Goal: Check status: Check status

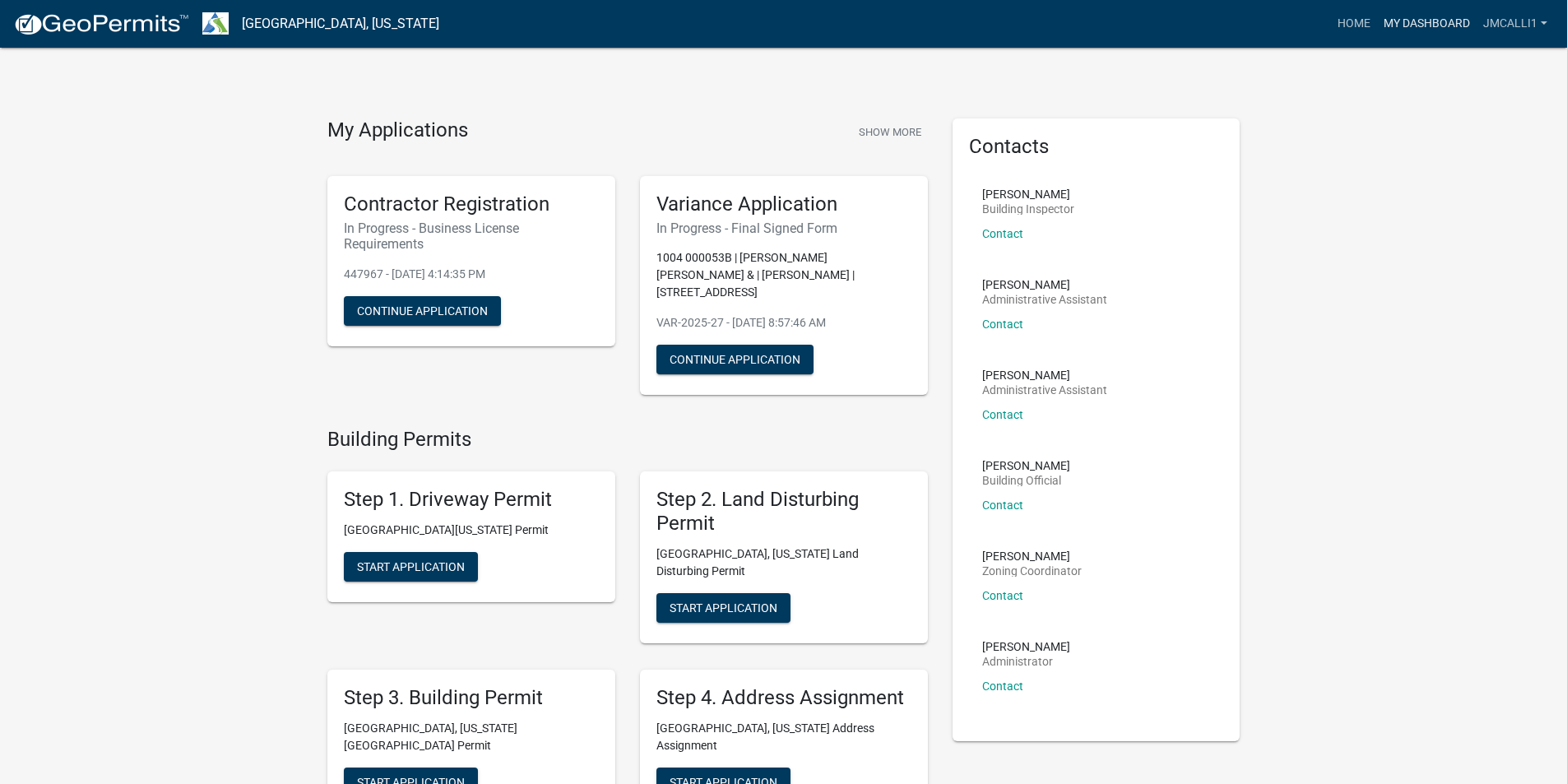
click at [1419, 23] on link "My Dashboard" at bounding box center [1427, 24] width 100 height 31
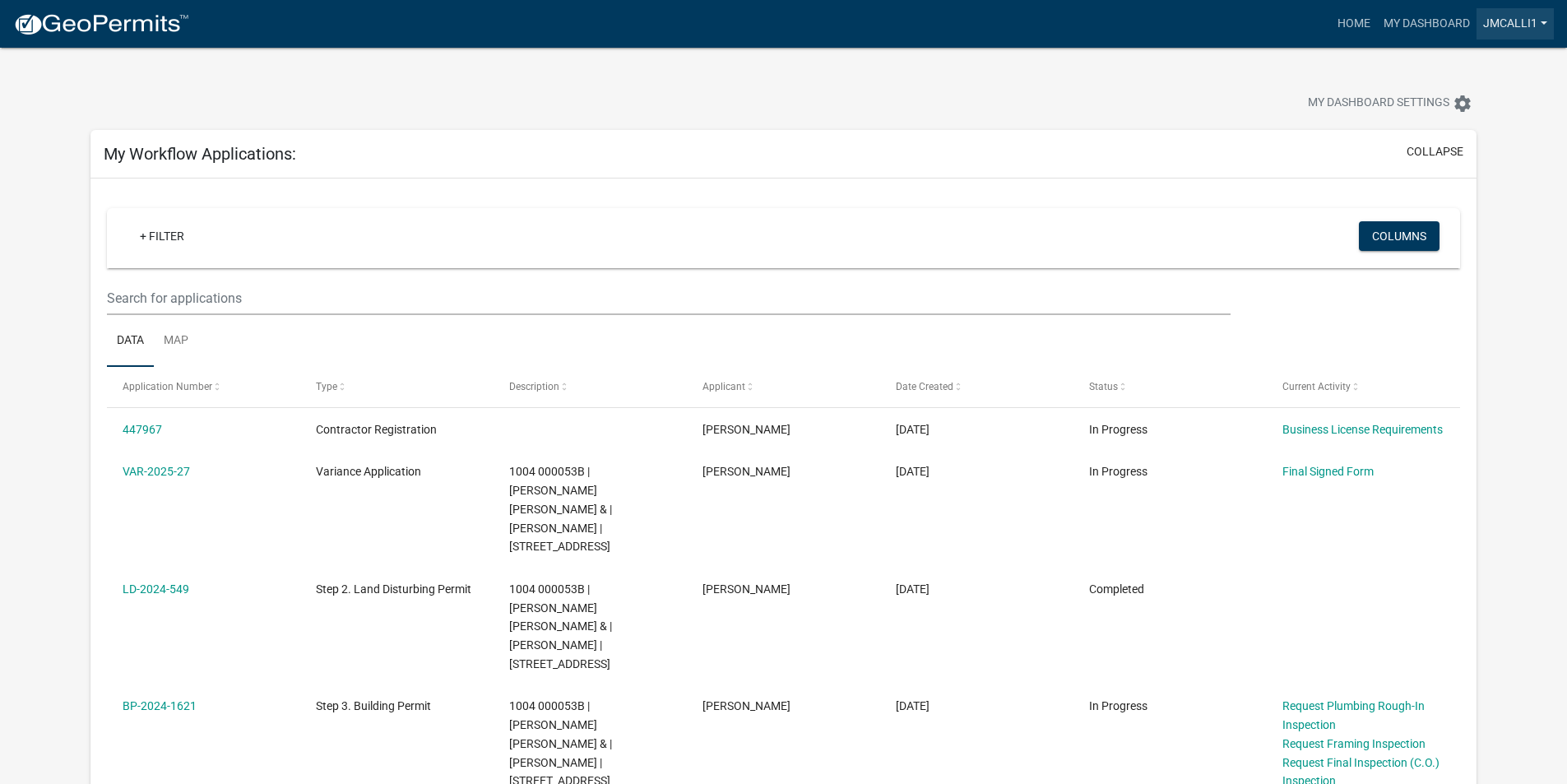
click at [1538, 20] on link "jmcalli1" at bounding box center [1516, 24] width 77 height 31
click at [1410, 20] on link "My Dashboard" at bounding box center [1427, 24] width 100 height 31
click at [1417, 21] on link "My Dashboard" at bounding box center [1427, 24] width 100 height 31
click at [1360, 21] on link "Home" at bounding box center [1354, 24] width 46 height 31
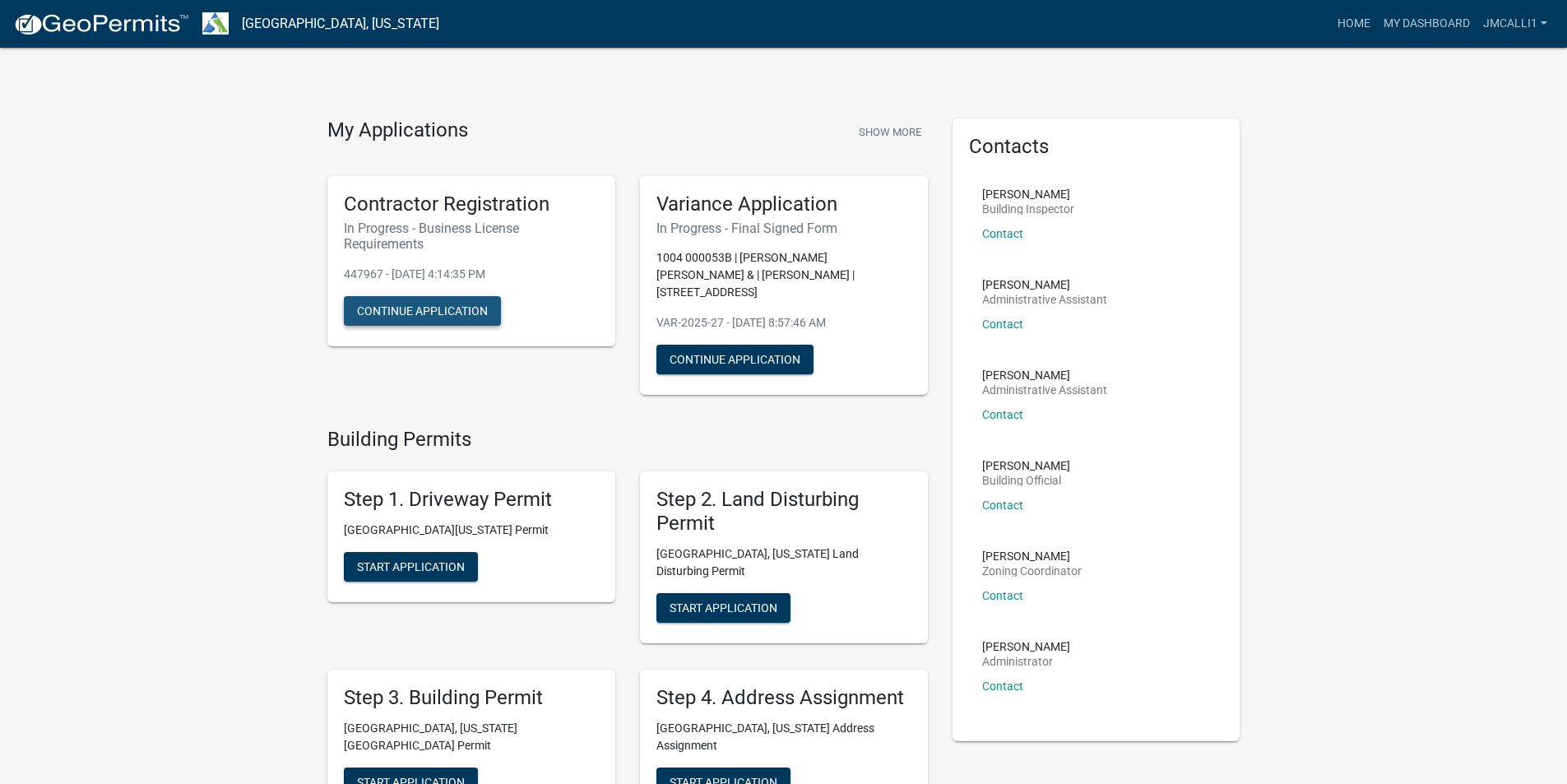
click at [459, 313] on button "Continue Application" at bounding box center [422, 311] width 157 height 29
click at [1536, 23] on link "jmcalli1" at bounding box center [1516, 24] width 77 height 31
click at [1452, 128] on link "Logout" at bounding box center [1488, 121] width 132 height 39
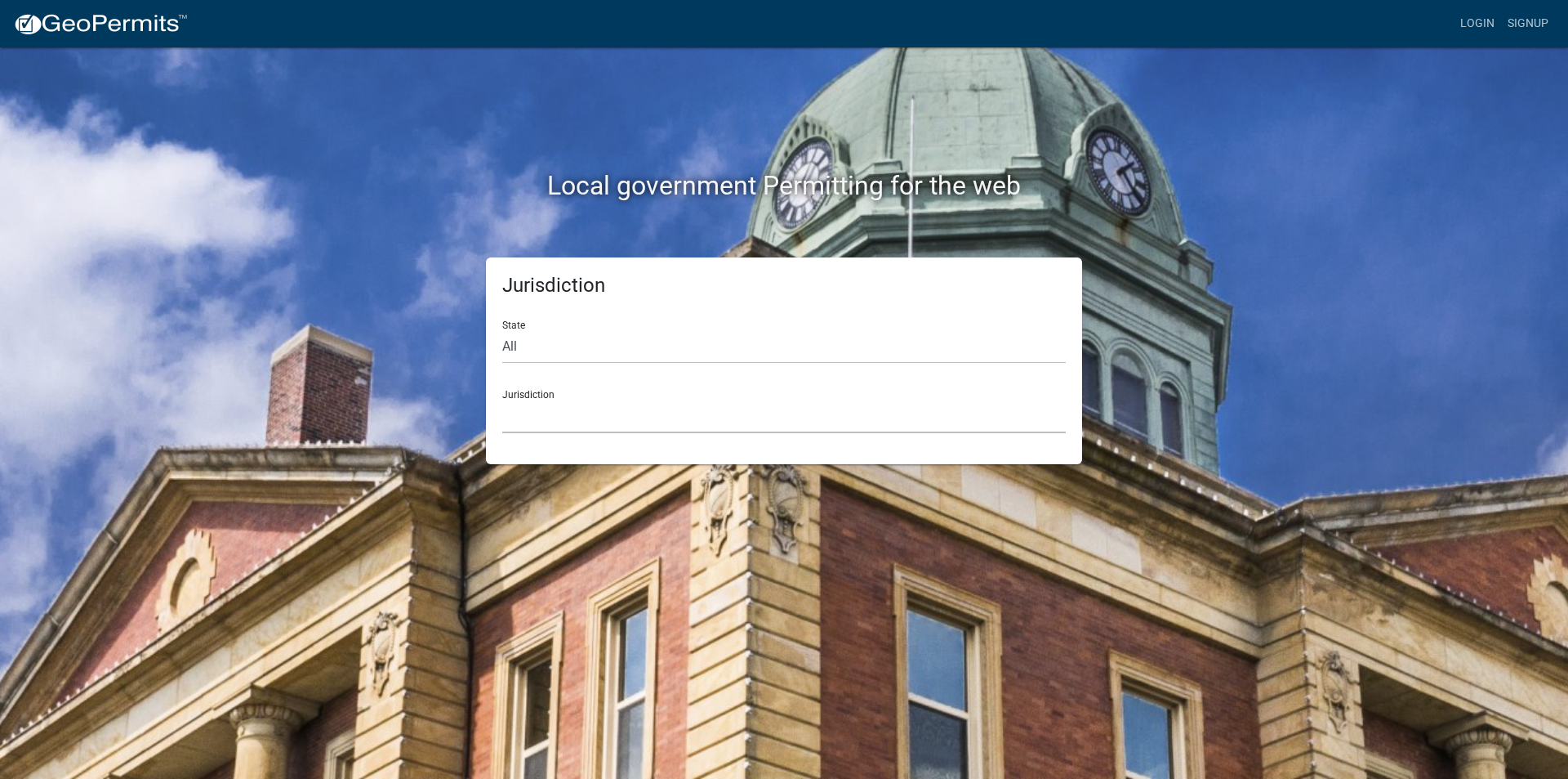
click at [563, 406] on select "[GEOGRAPHIC_DATA], [US_STATE] [GEOGRAPHIC_DATA], [US_STATE][PERSON_NAME][GEOGRA…" at bounding box center [784, 416] width 564 height 33
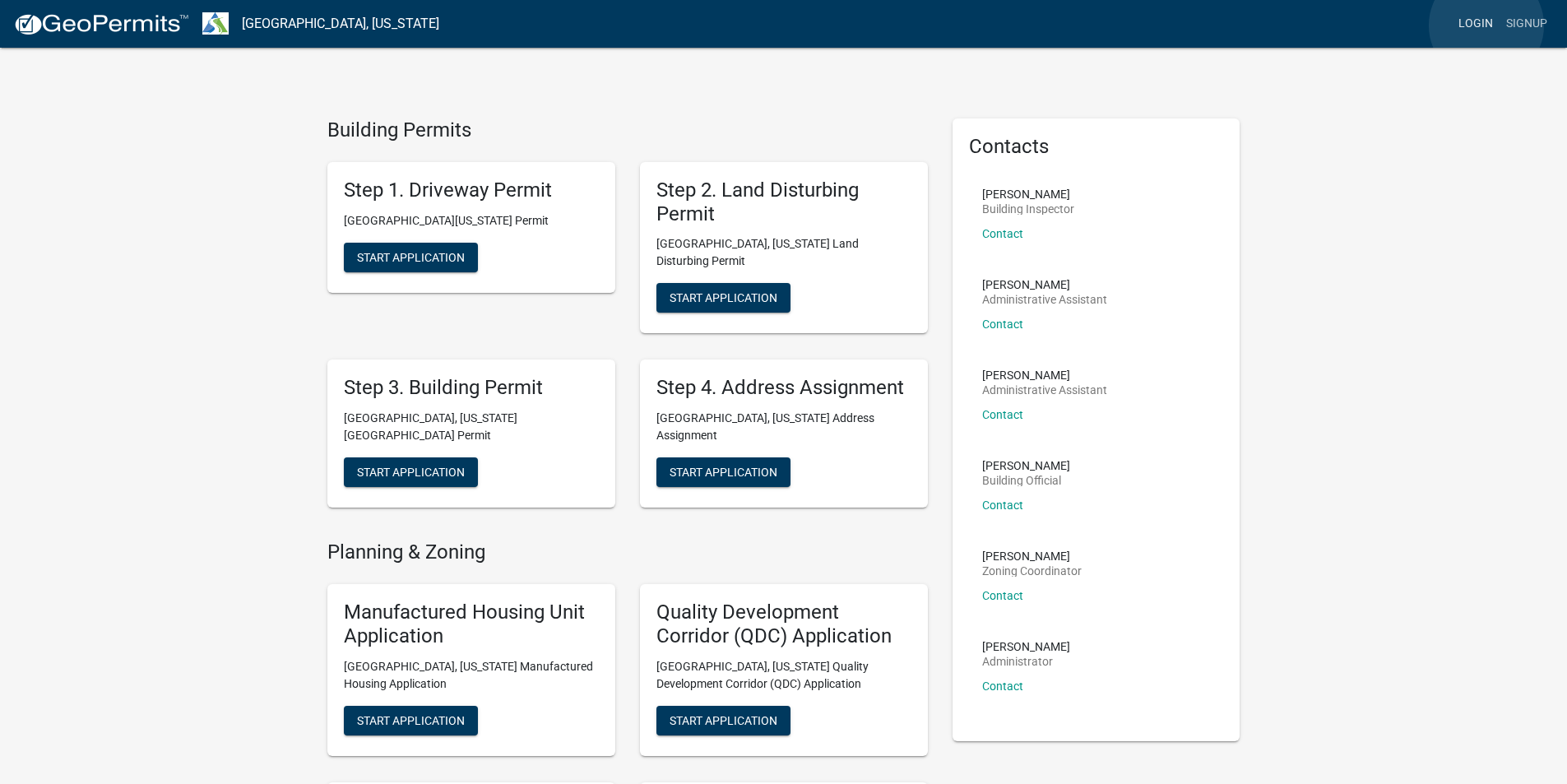
click at [1486, 25] on link "Login" at bounding box center [1475, 24] width 48 height 31
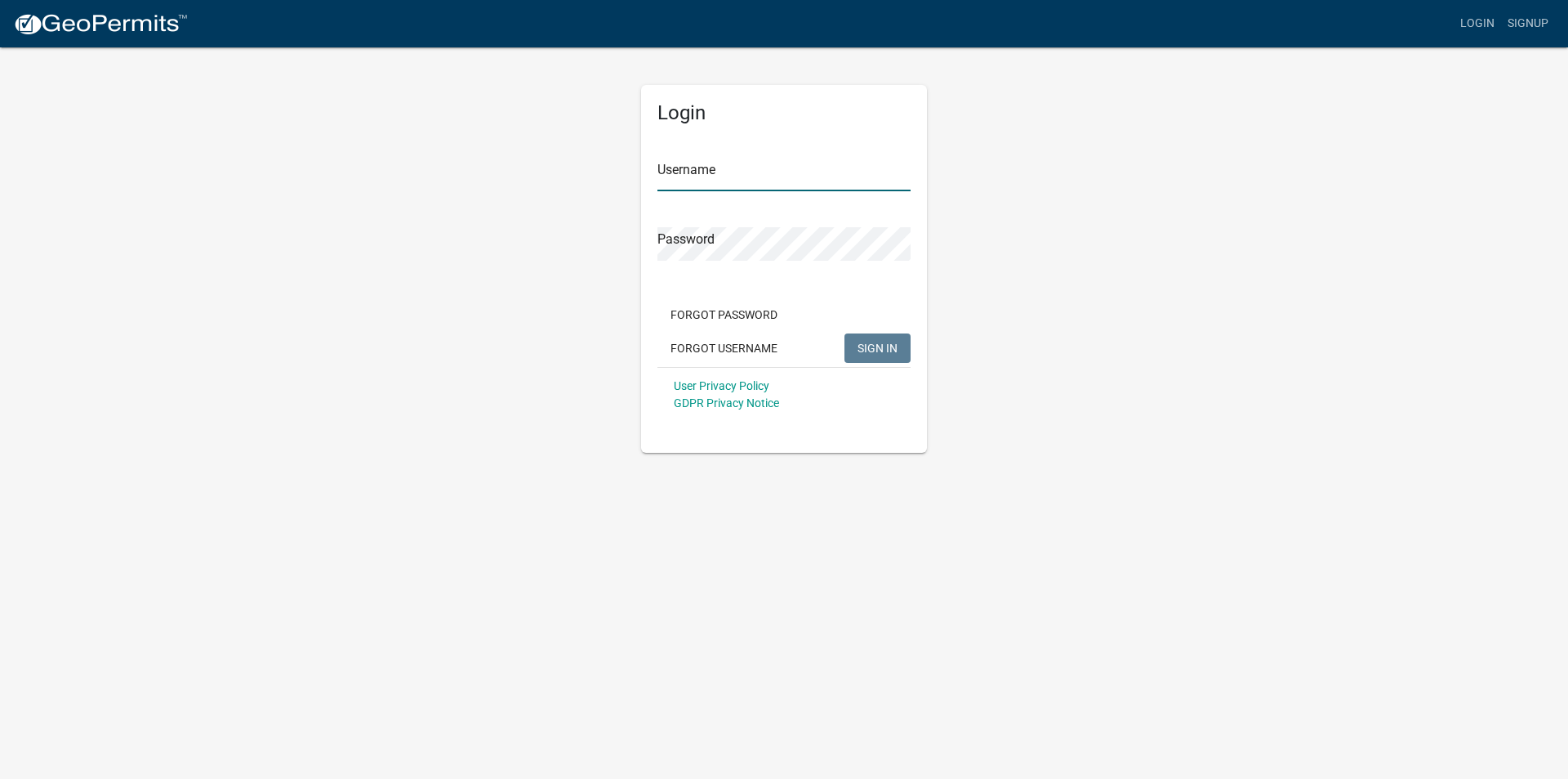
type input "jmcalli1"
click at [859, 344] on span "SIGN IN" at bounding box center [878, 348] width 40 height 13
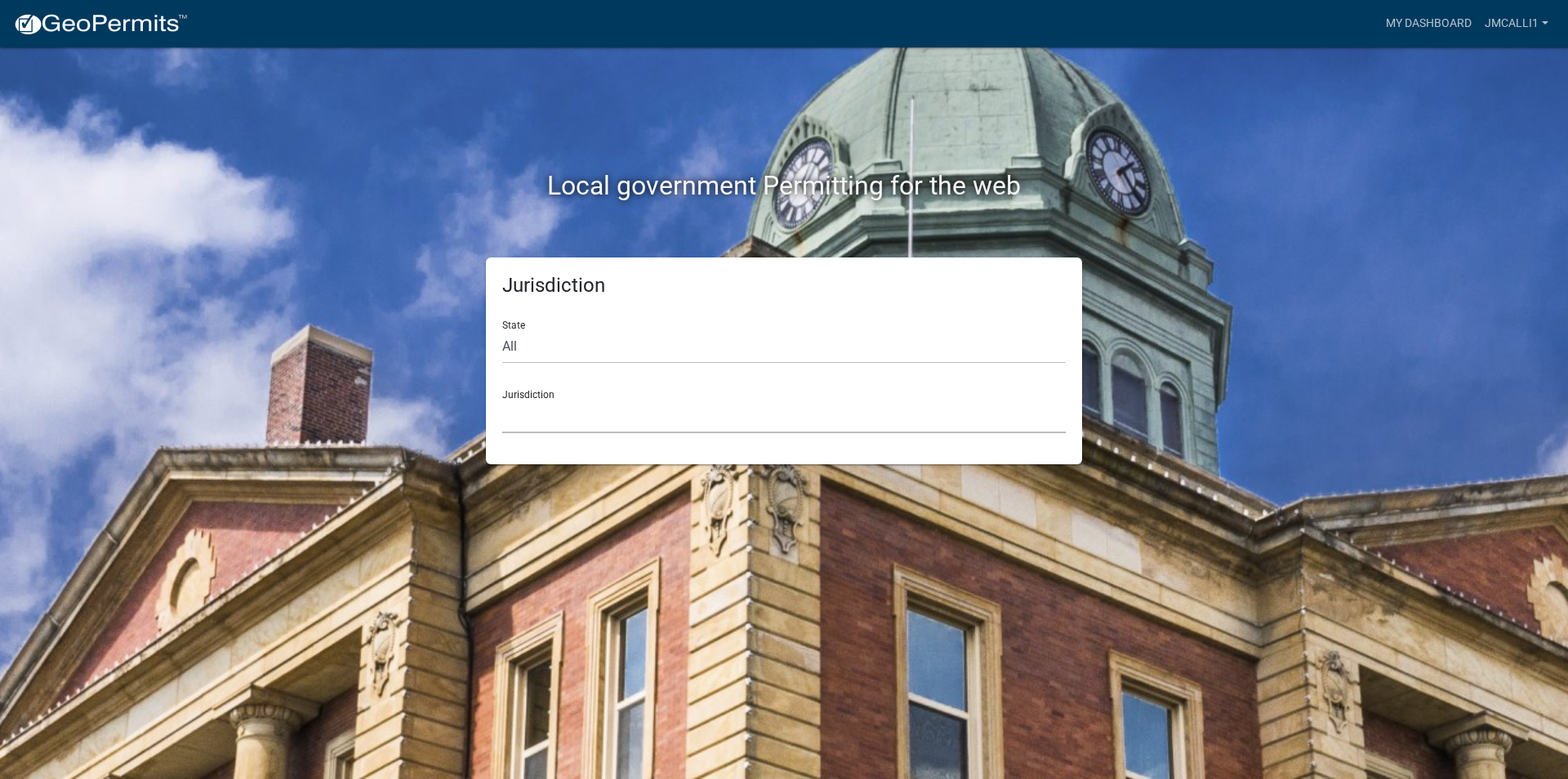
click at [660, 422] on select "[GEOGRAPHIC_DATA], [US_STATE] [GEOGRAPHIC_DATA], [US_STATE][PERSON_NAME][GEOGRA…" at bounding box center [784, 416] width 564 height 33
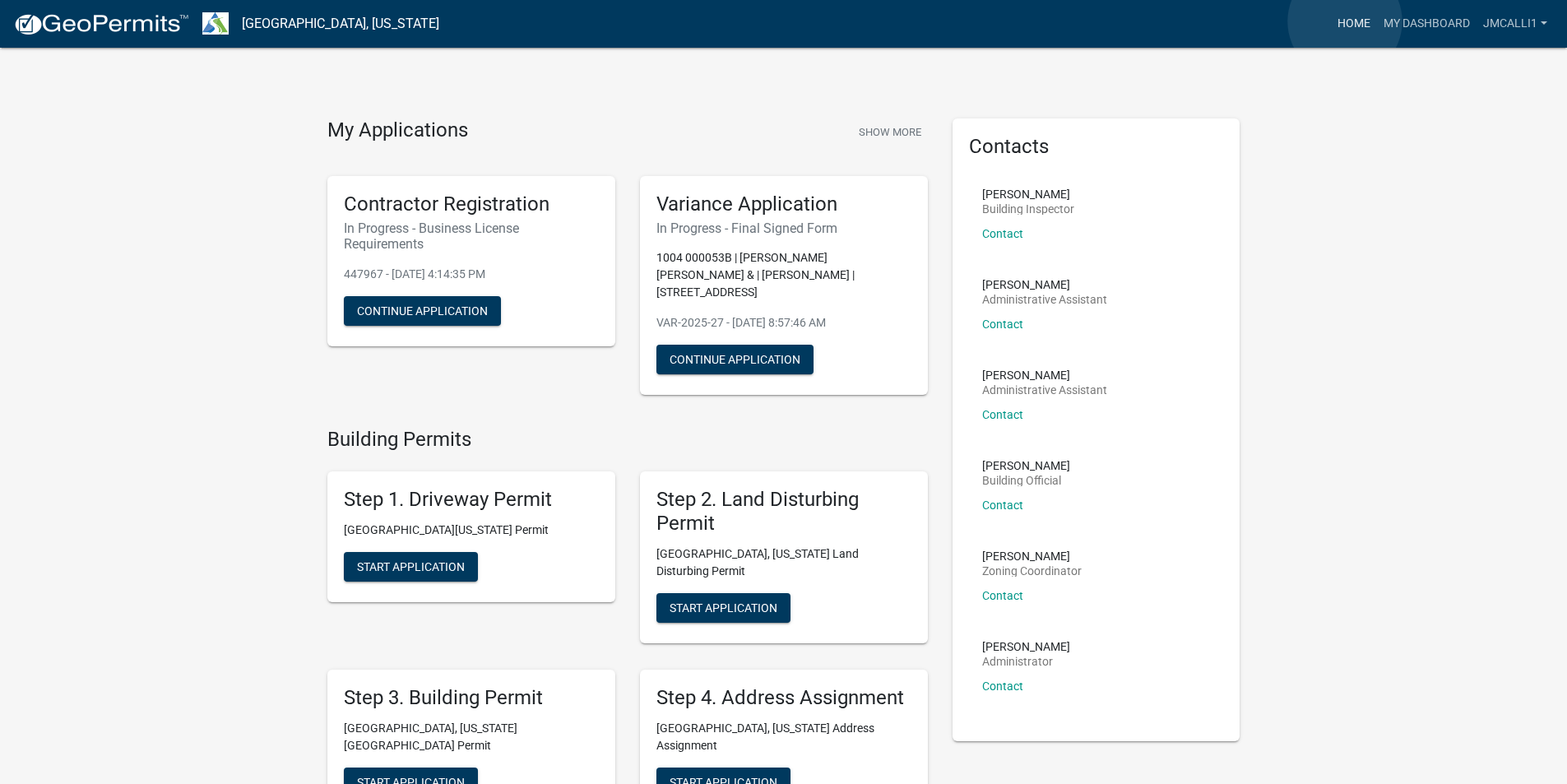
click at [1345, 20] on link "Home" at bounding box center [1354, 24] width 46 height 31
click at [1414, 20] on link "My Dashboard" at bounding box center [1427, 24] width 100 height 31
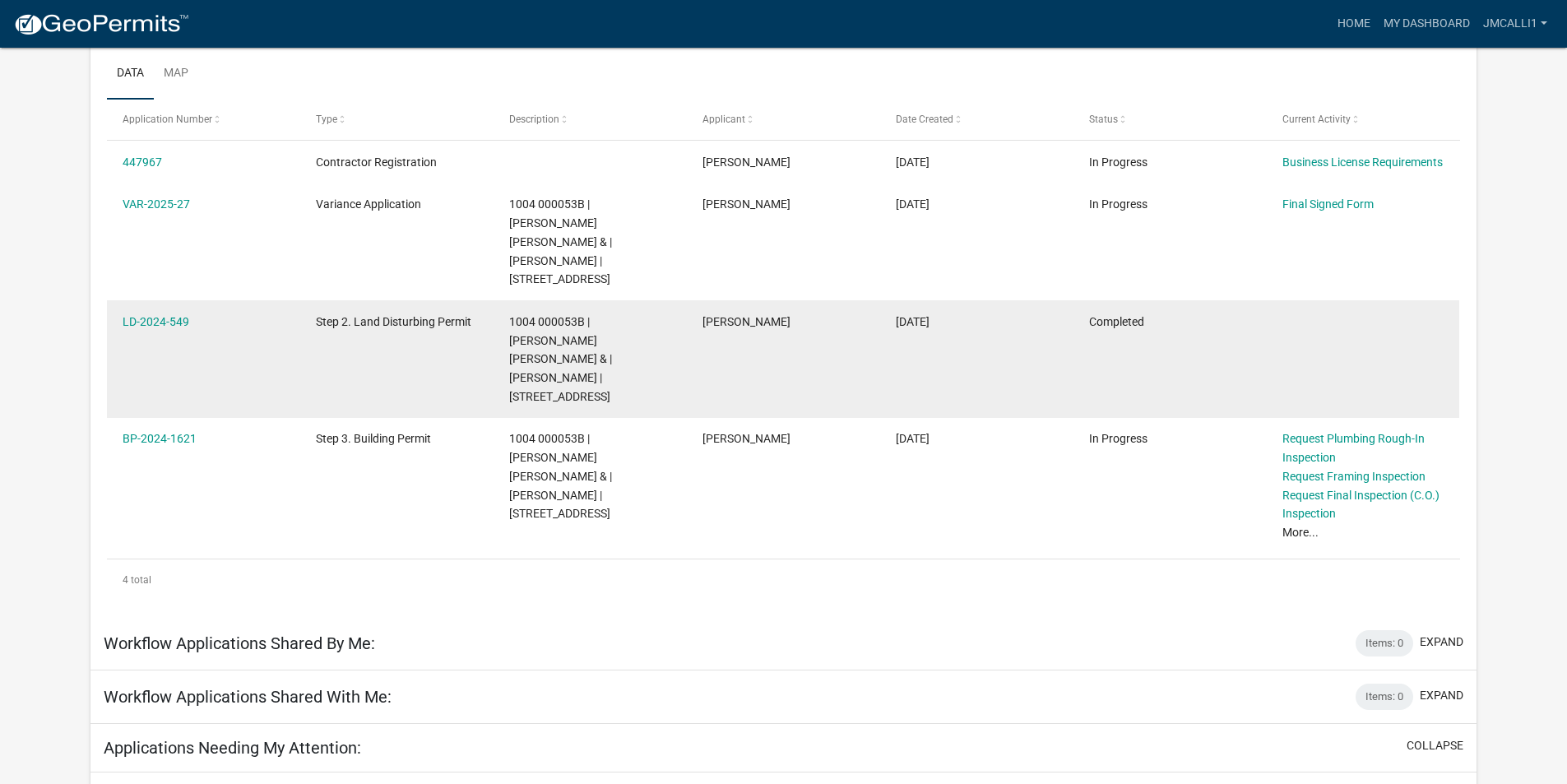
scroll to position [301, 0]
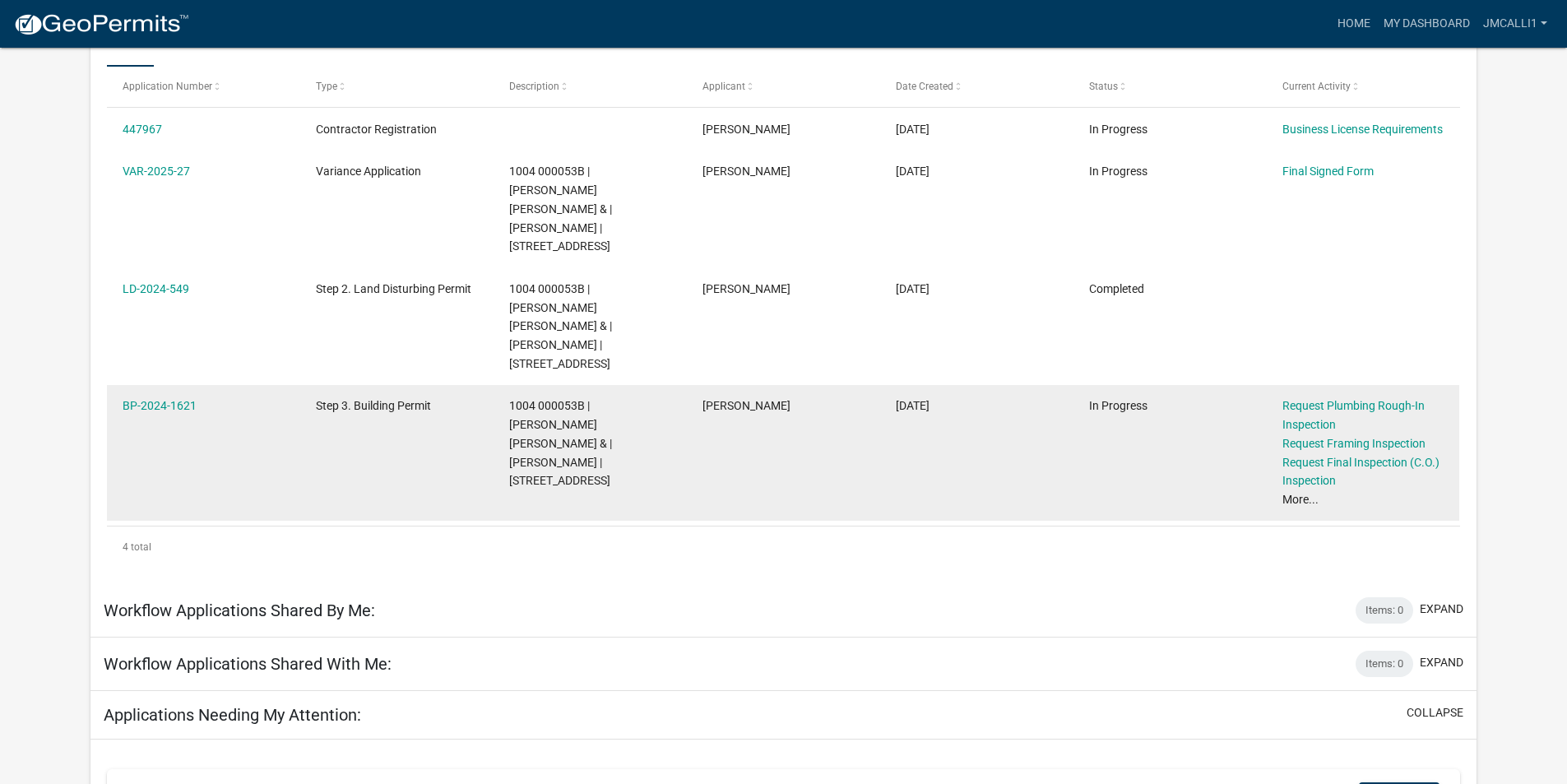
click at [1154, 421] on datatable-body-cell "In Progress" at bounding box center [1170, 452] width 193 height 136
drag, startPoint x: 872, startPoint y: 416, endPoint x: 812, endPoint y: 413, distance: 60.1
click at [872, 416] on datatable-body-cell "[PERSON_NAME]" at bounding box center [784, 452] width 193 height 136
click at [161, 399] on link "BP-2024-1621" at bounding box center [160, 405] width 74 height 13
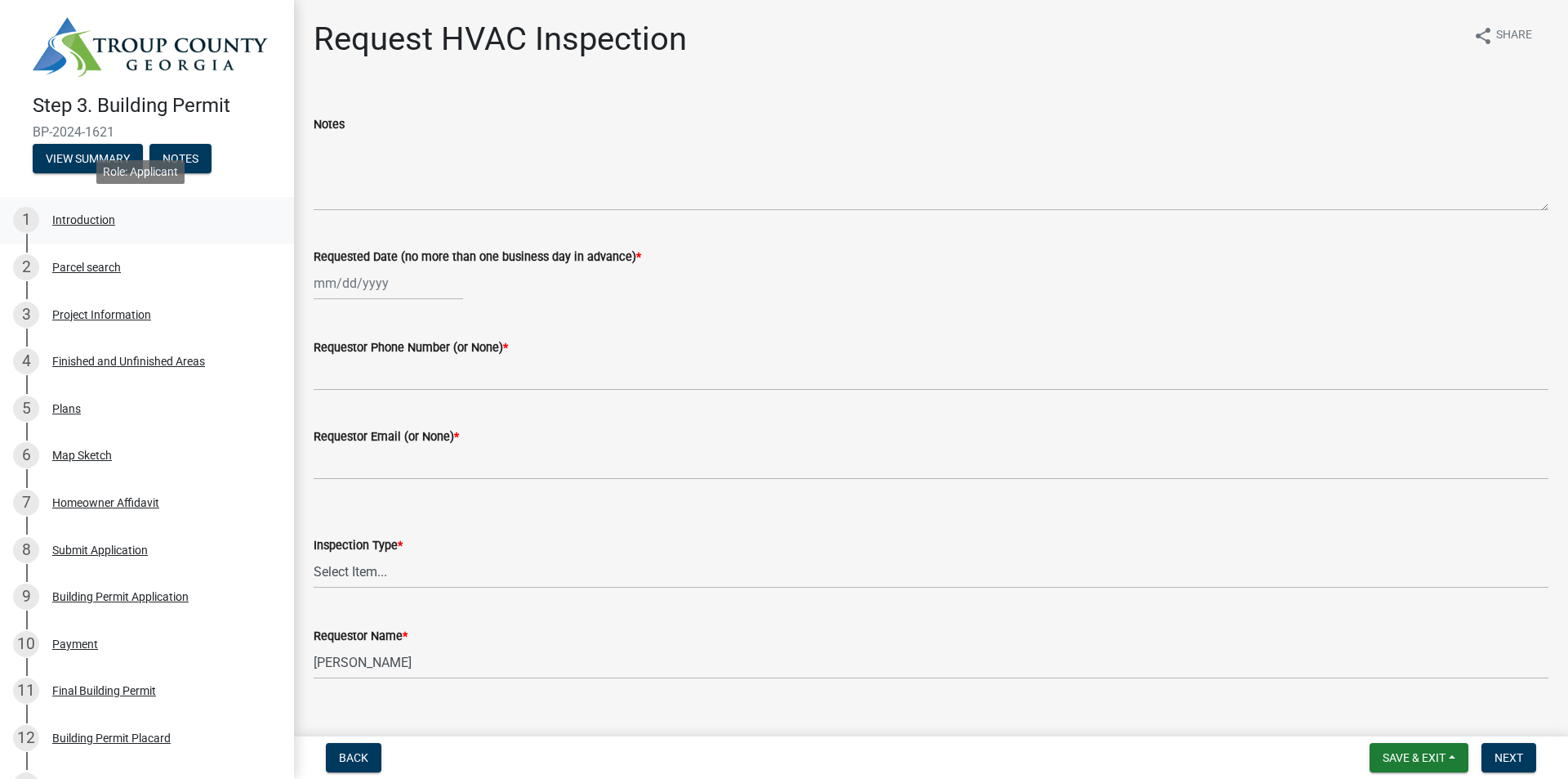
click at [101, 221] on div "Introduction" at bounding box center [83, 220] width 63 height 12
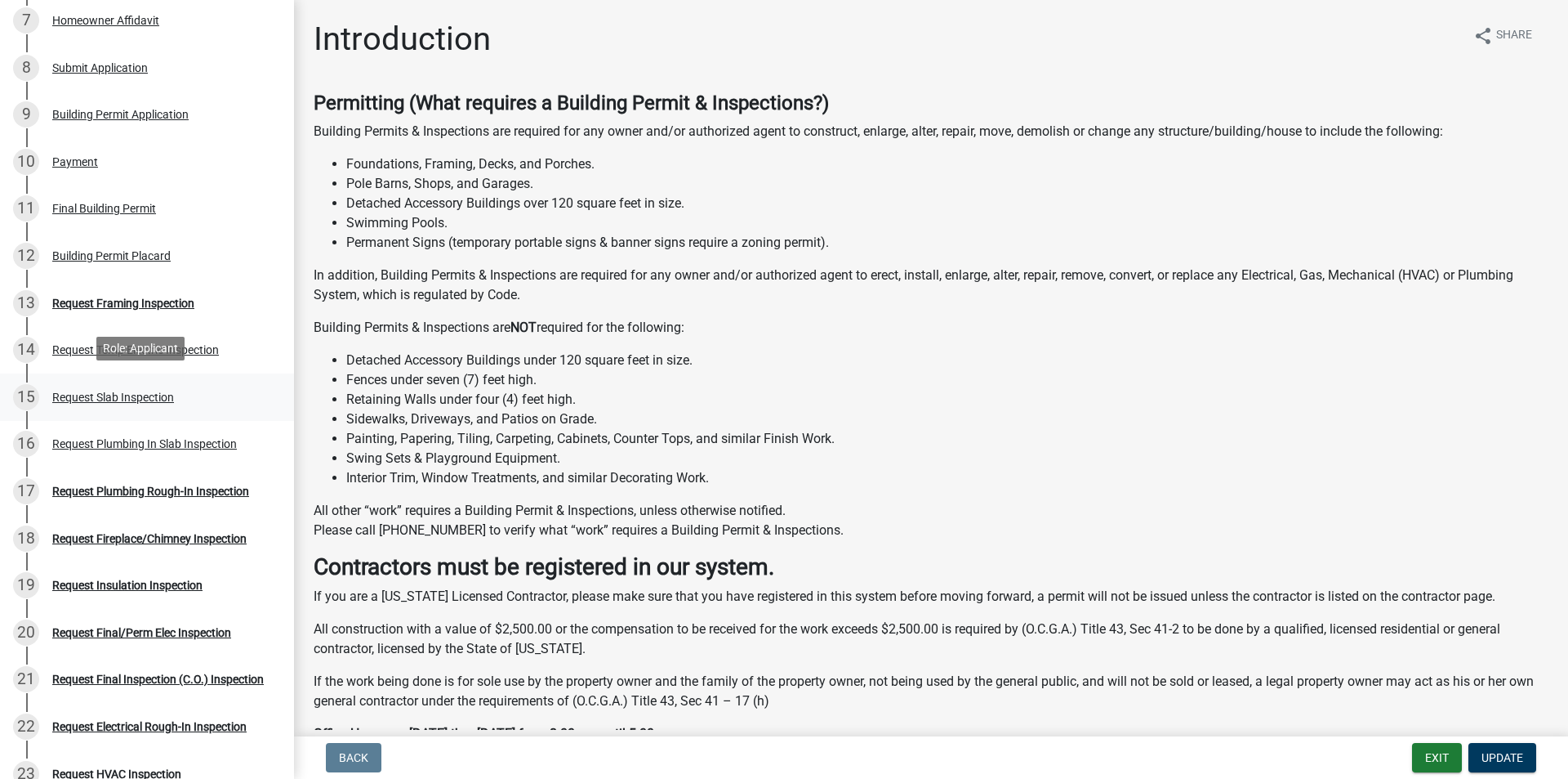
scroll to position [490, 0]
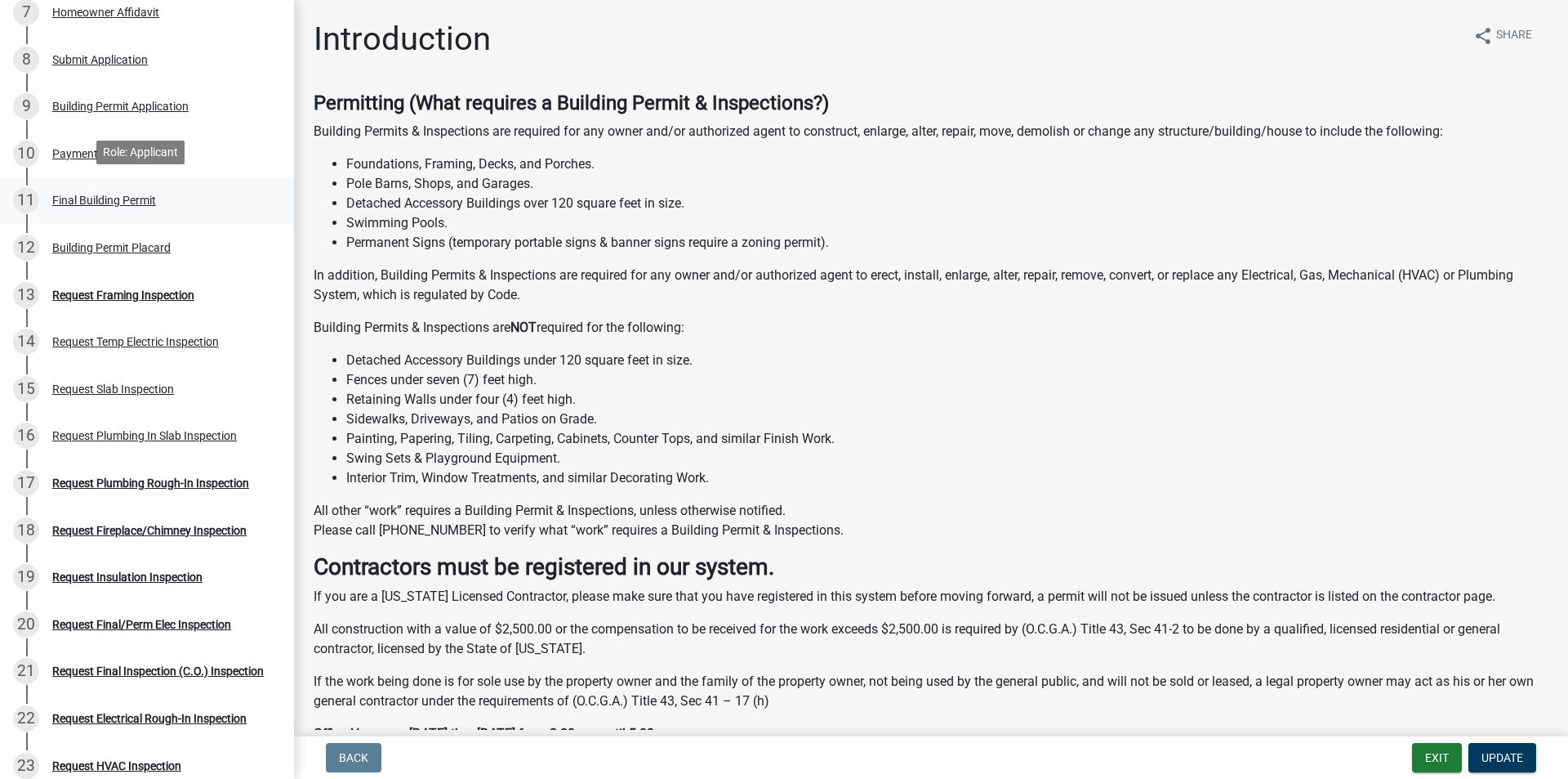
click at [262, 178] on link "11 Final Building Permit" at bounding box center [147, 201] width 294 height 48
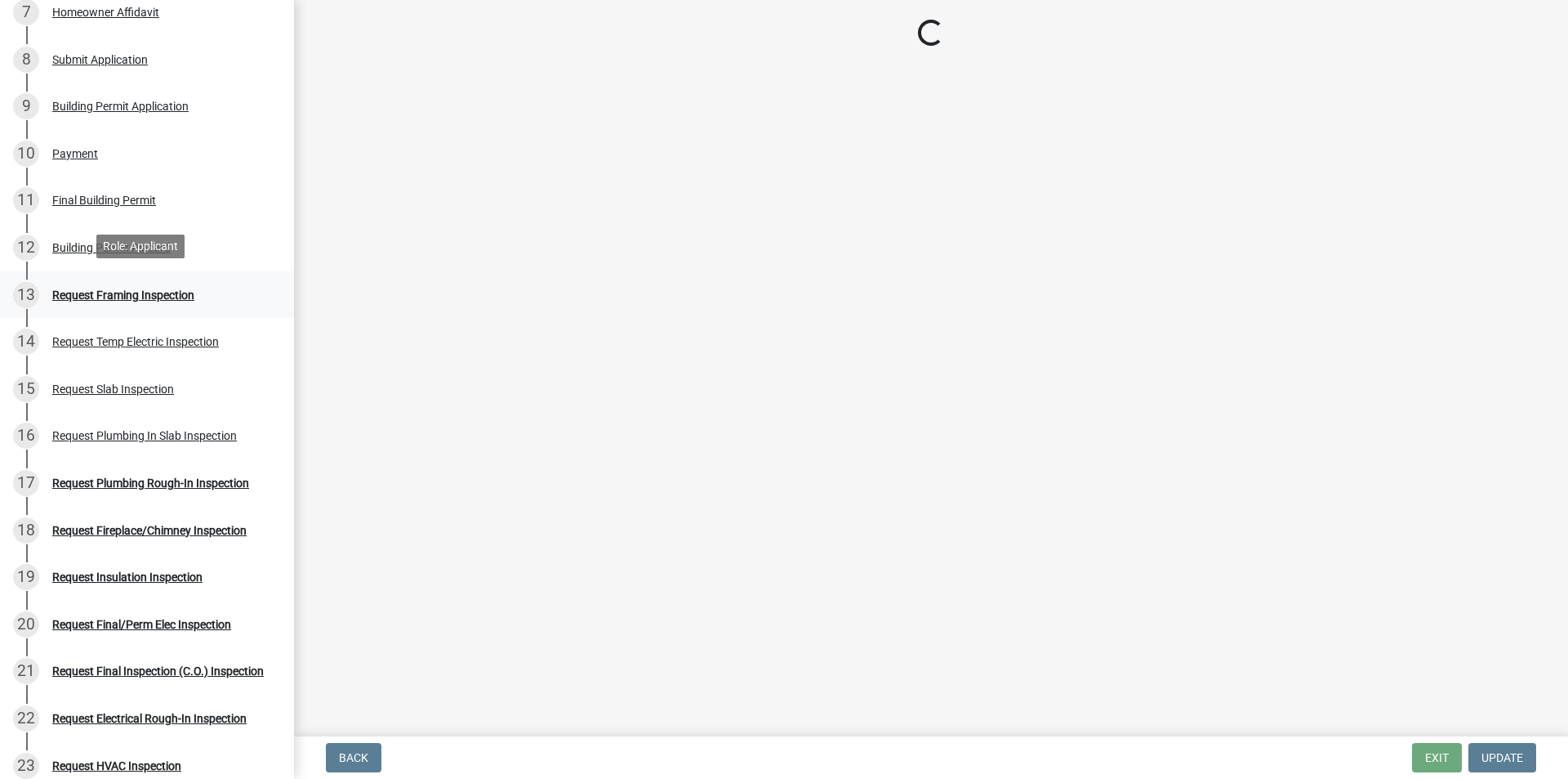
click at [173, 296] on div "Request Framing Inspection" at bounding box center [123, 295] width 142 height 12
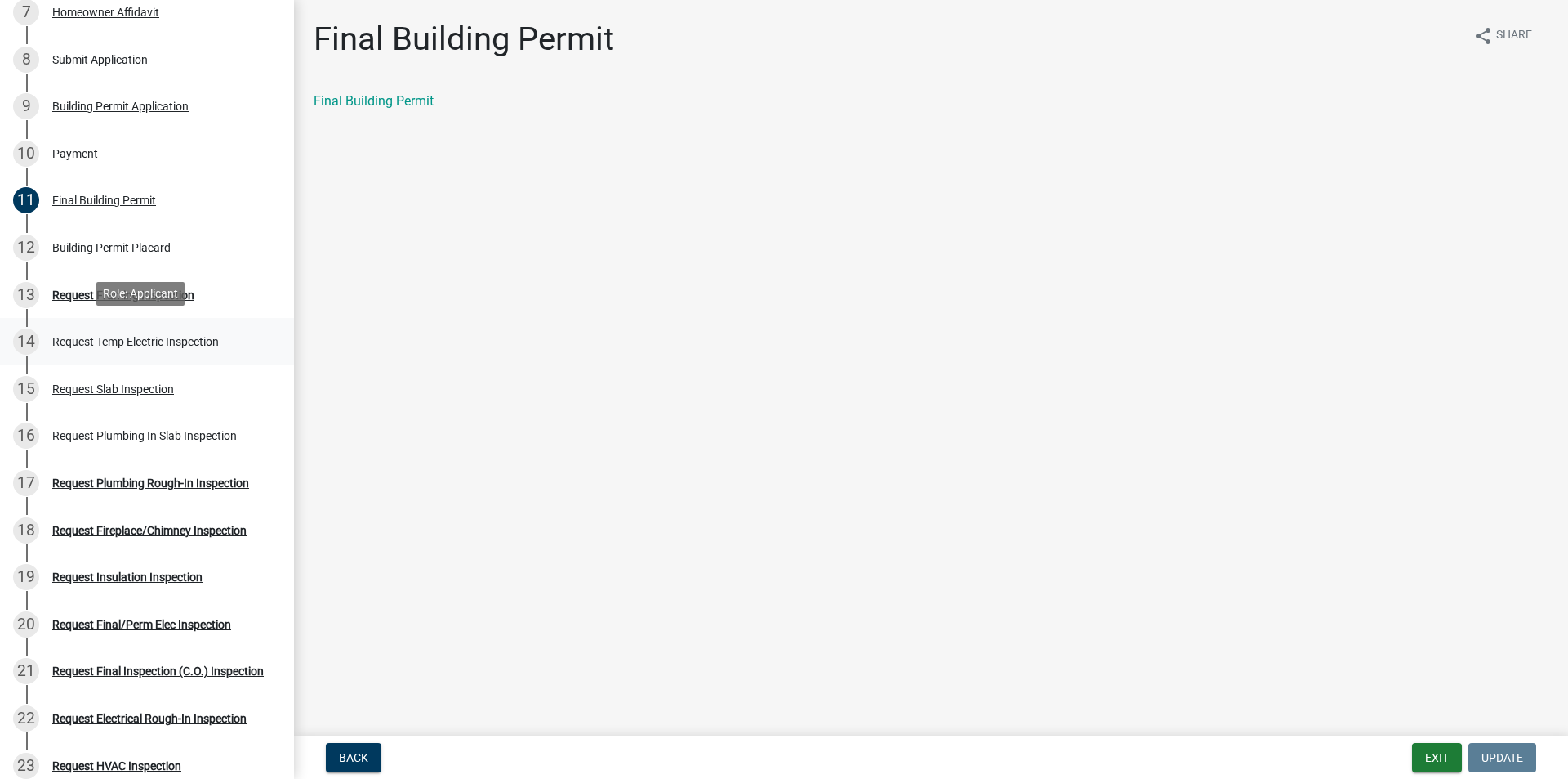
click at [161, 349] on div "14 Request Temp Electric Inspection" at bounding box center [141, 341] width 255 height 26
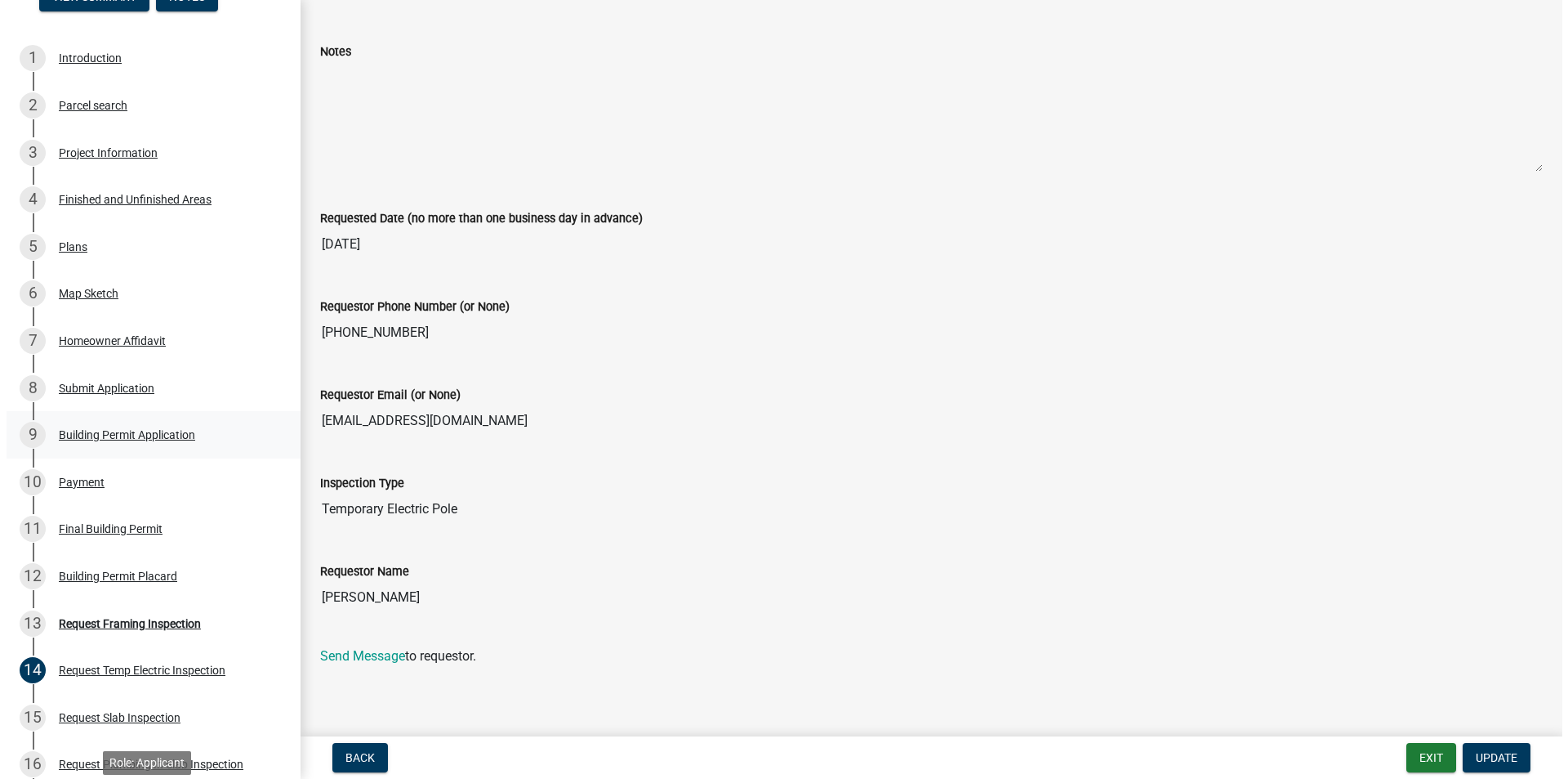
scroll to position [0, 0]
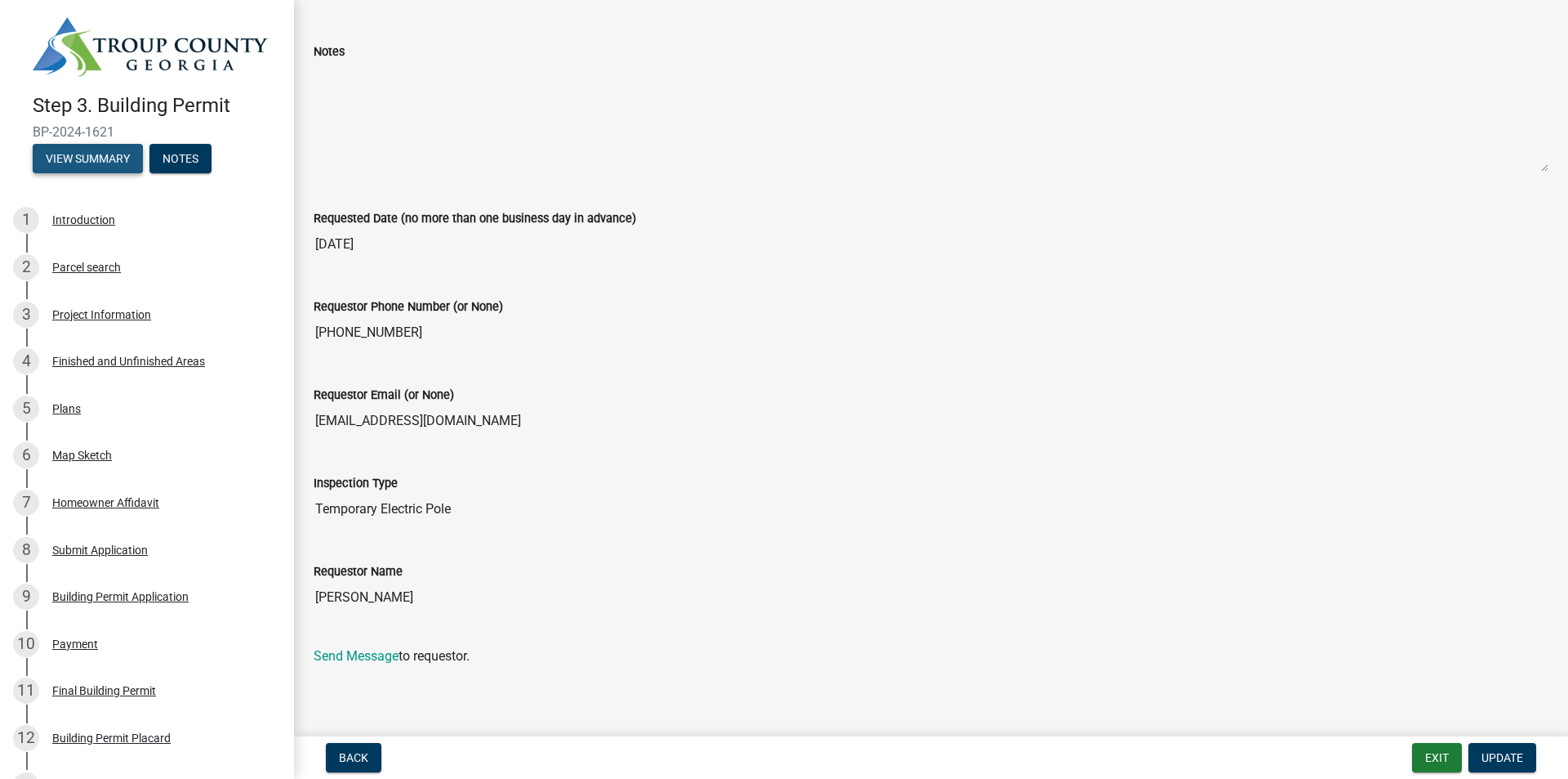
click at [109, 160] on button "View Summary" at bounding box center [88, 158] width 110 height 29
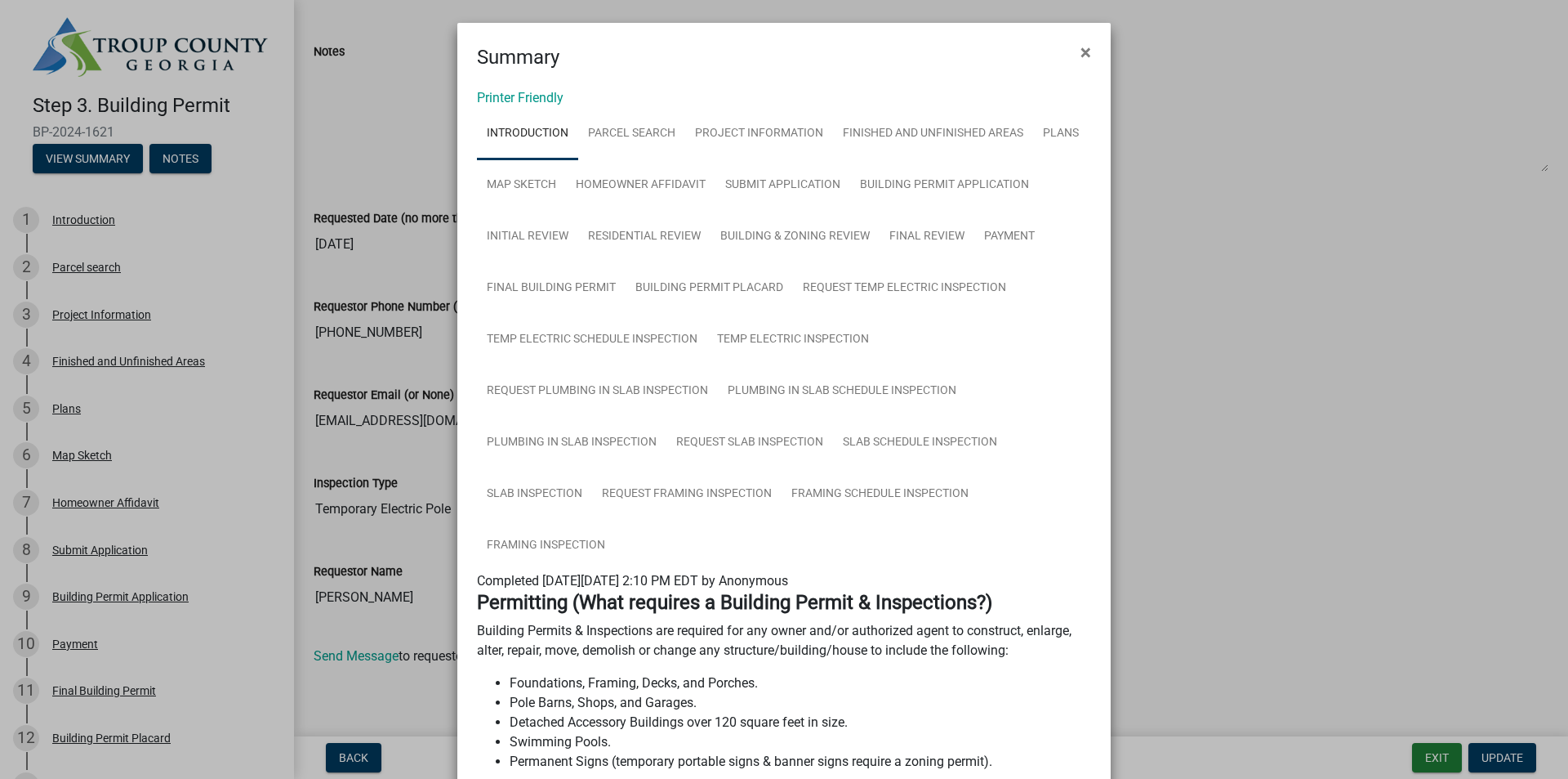
click at [403, 130] on ngb-modal-window "Summary × Printer Friendly Introduction Parcel search Project Information Finis…" at bounding box center [784, 390] width 1568 height 779
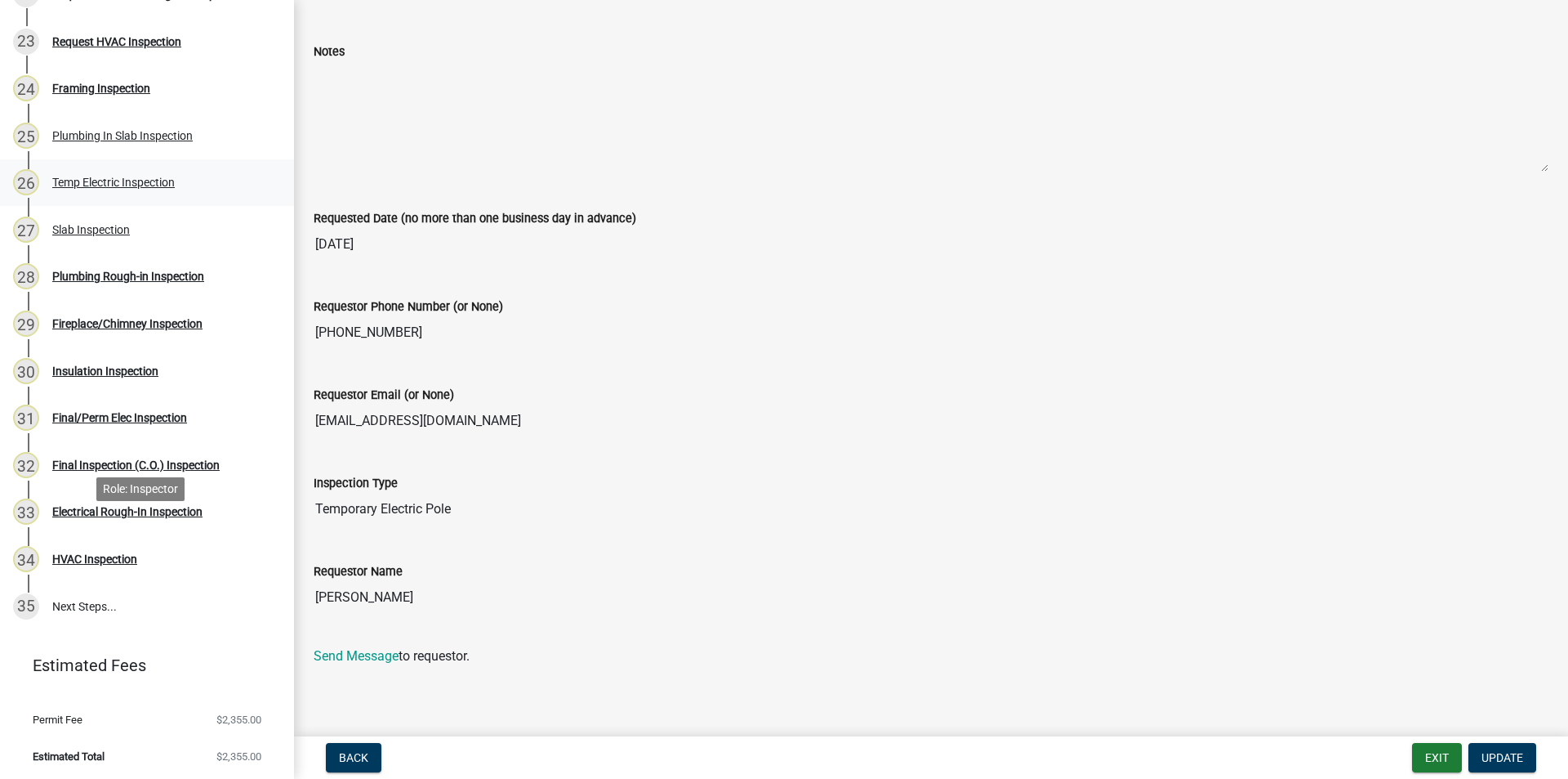
scroll to position [560, 0]
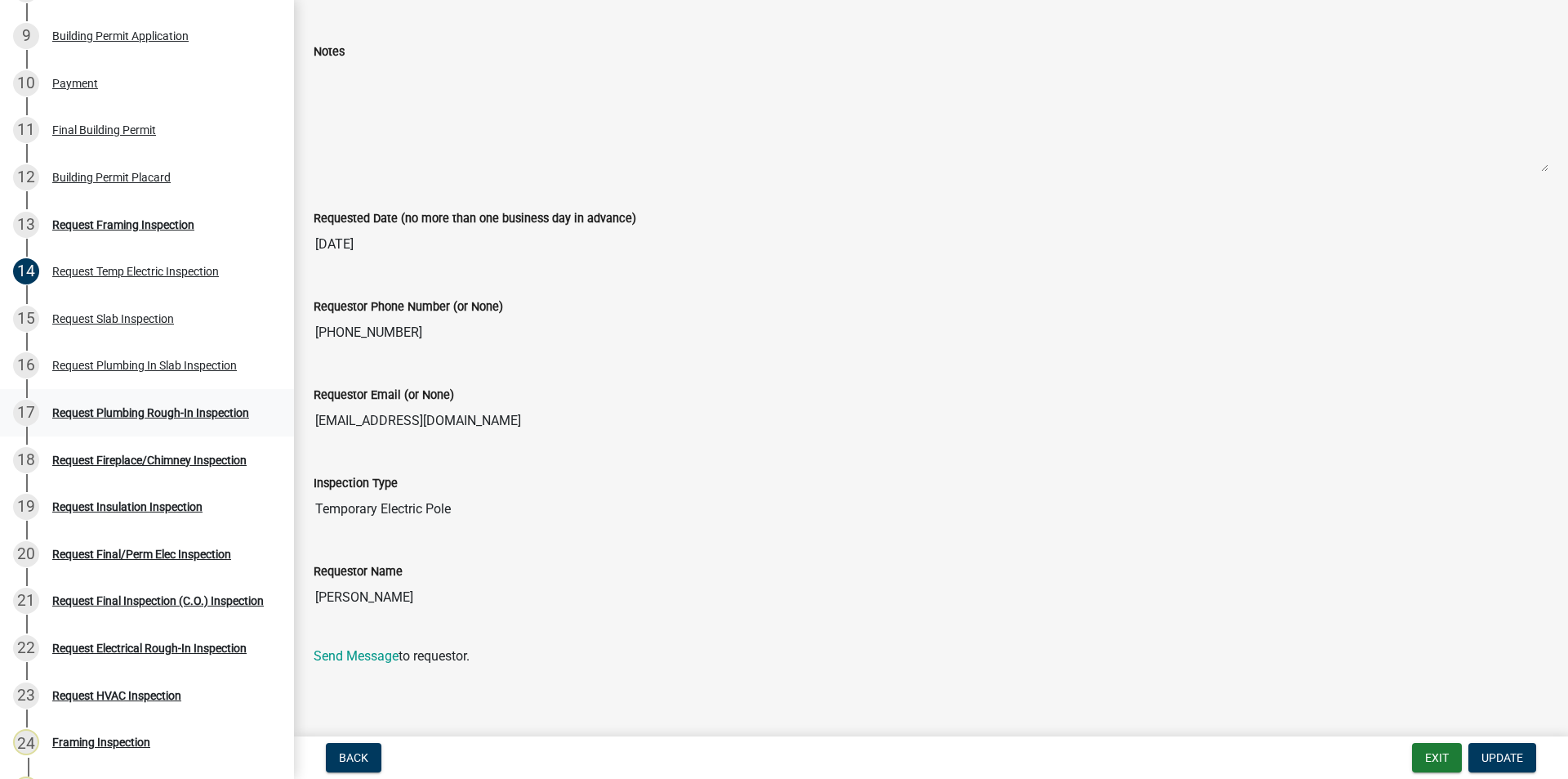
click at [162, 411] on div "Request Plumbing Rough-In Inspection" at bounding box center [151, 413] width 197 height 12
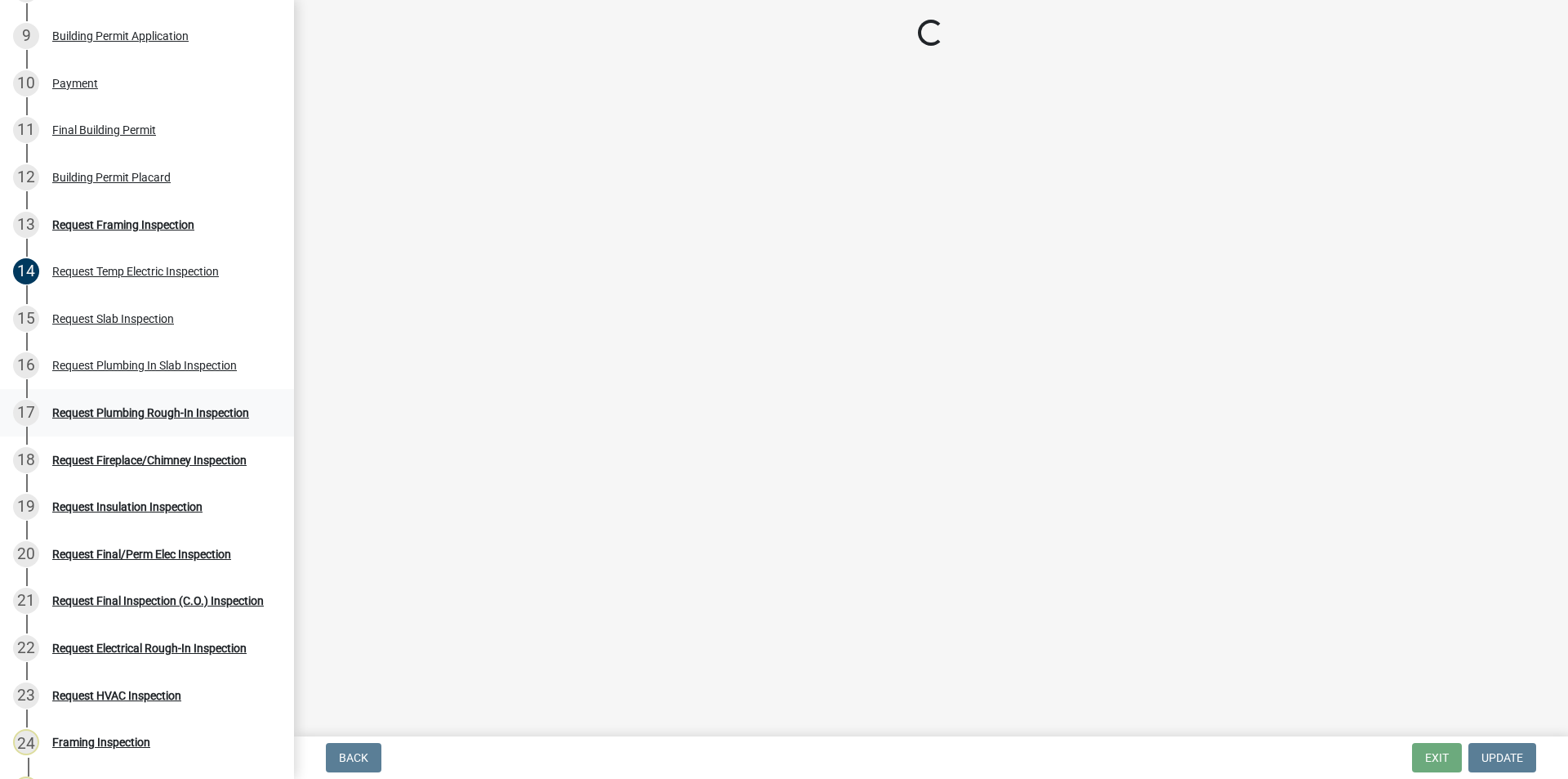
scroll to position [0, 0]
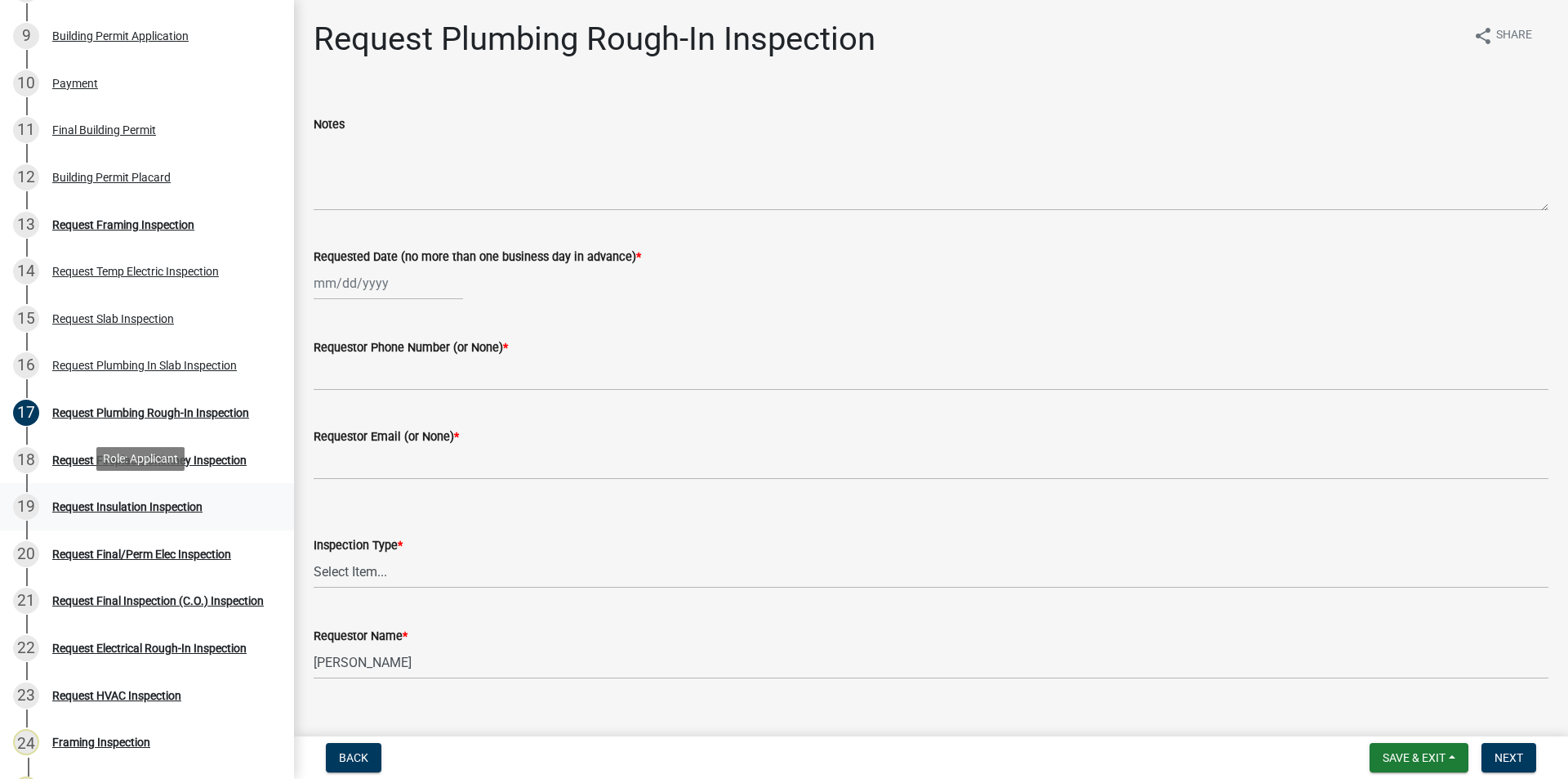
click at [137, 504] on div "Request Insulation Inspection" at bounding box center [128, 507] width 150 height 12
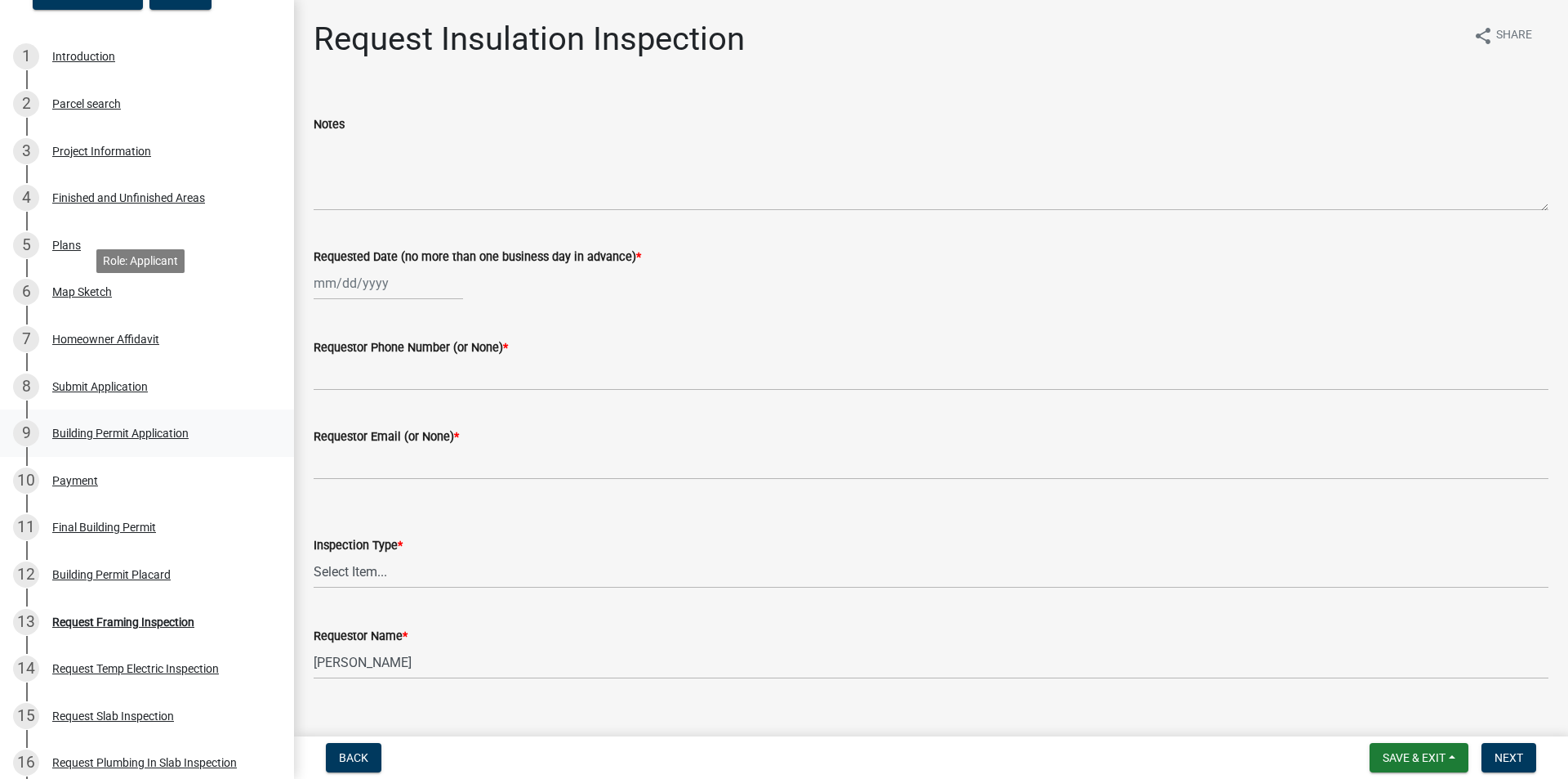
scroll to position [1214, 0]
